Goal: Find contact information: Find contact information

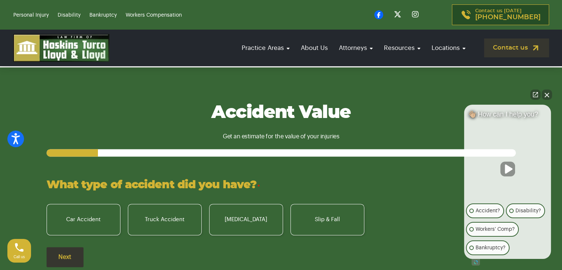
scroll to position [1072, 0]
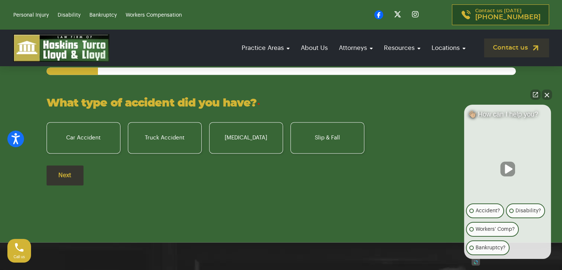
click at [548, 90] on button "Close Intaker Chat Widget" at bounding box center [547, 94] width 10 height 10
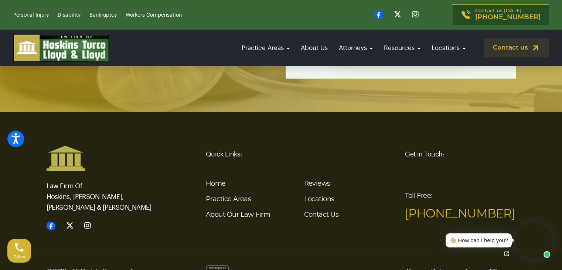
scroll to position [1810, 0]
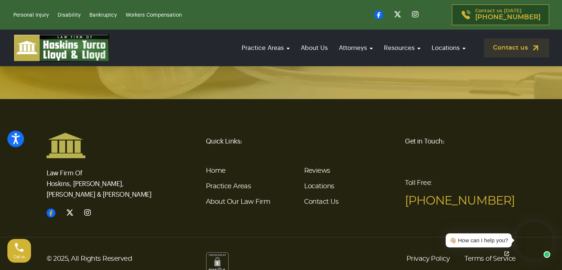
click at [51, 208] on icon at bounding box center [51, 212] width 9 height 9
click at [310, 47] on link "About Us" at bounding box center [314, 47] width 34 height 21
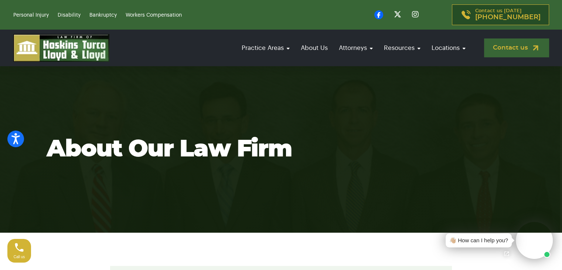
click at [516, 43] on link "Contact us" at bounding box center [516, 47] width 65 height 19
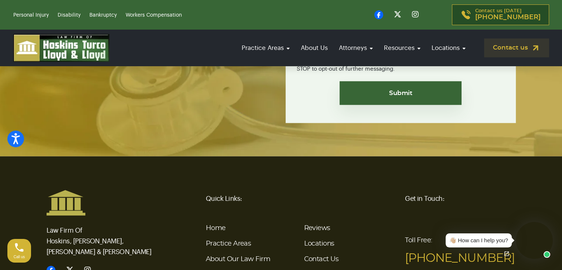
scroll to position [1810, 0]
